Goal: Check status

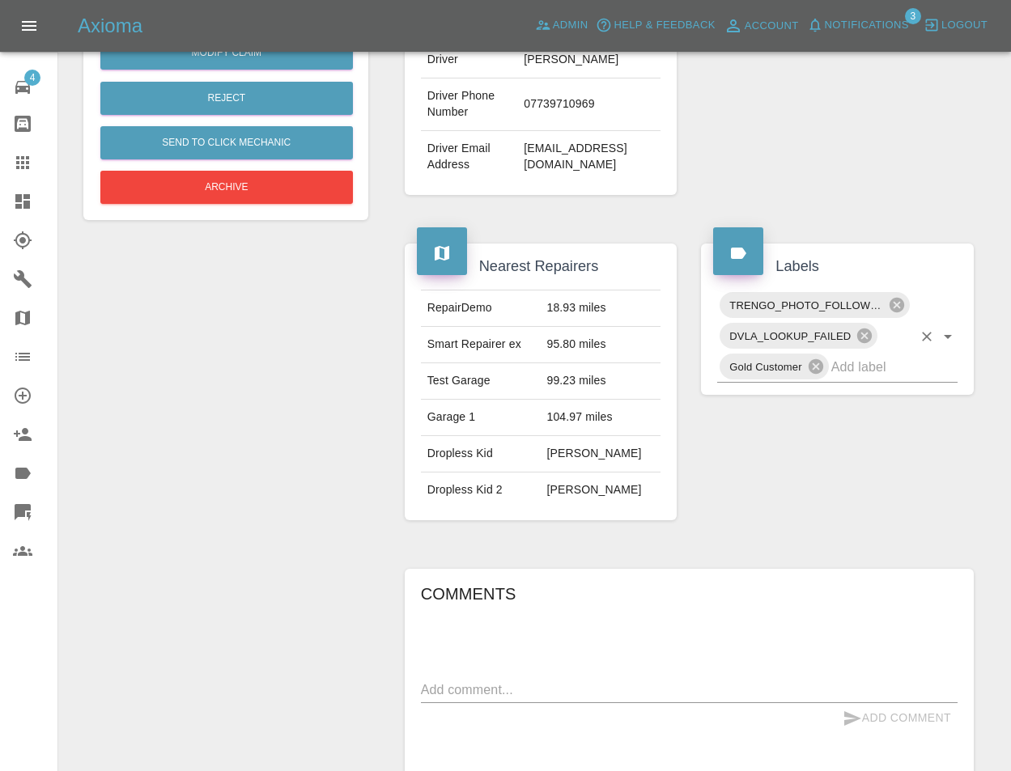
scroll to position [486, 0]
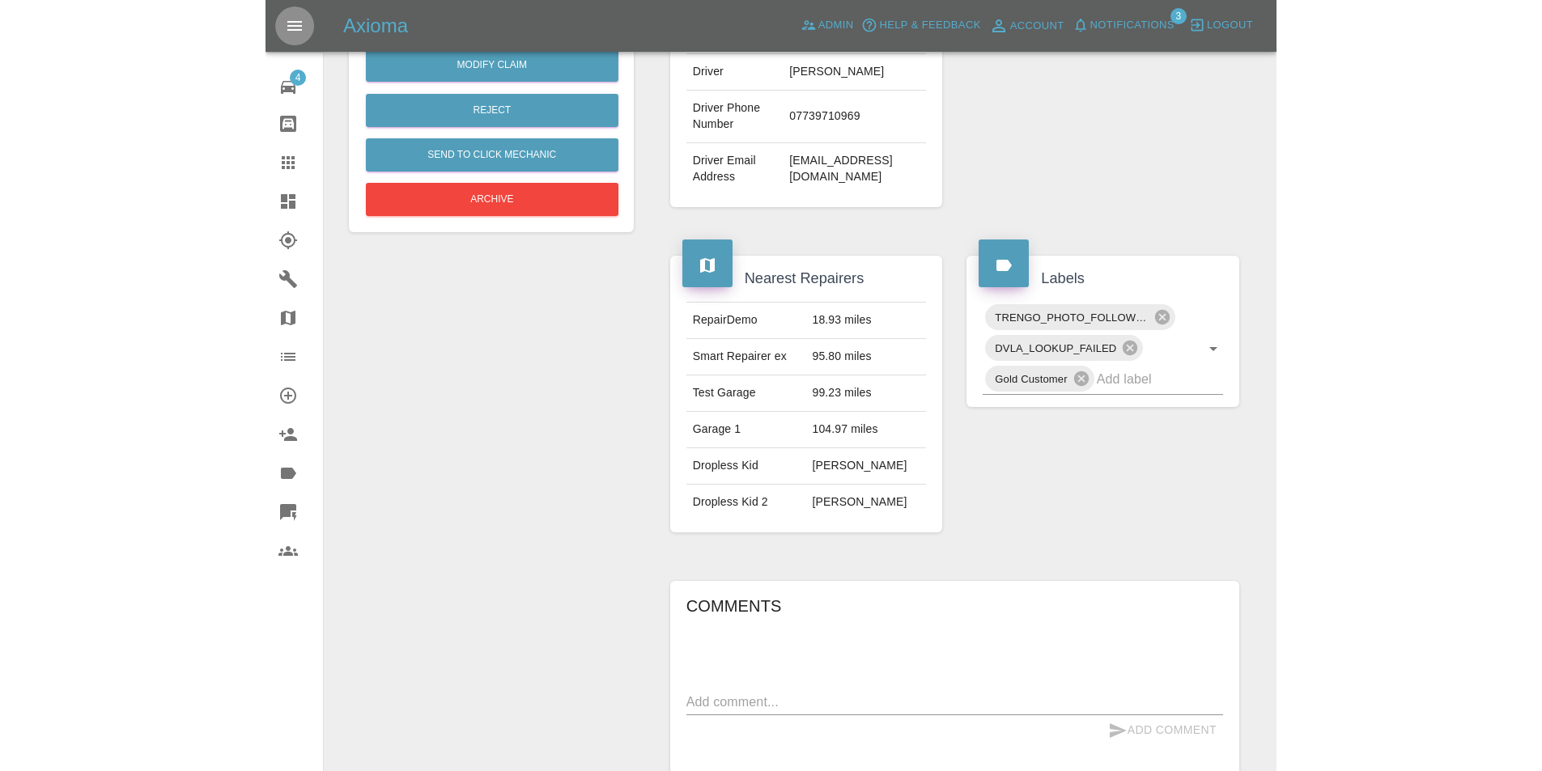
scroll to position [459, 0]
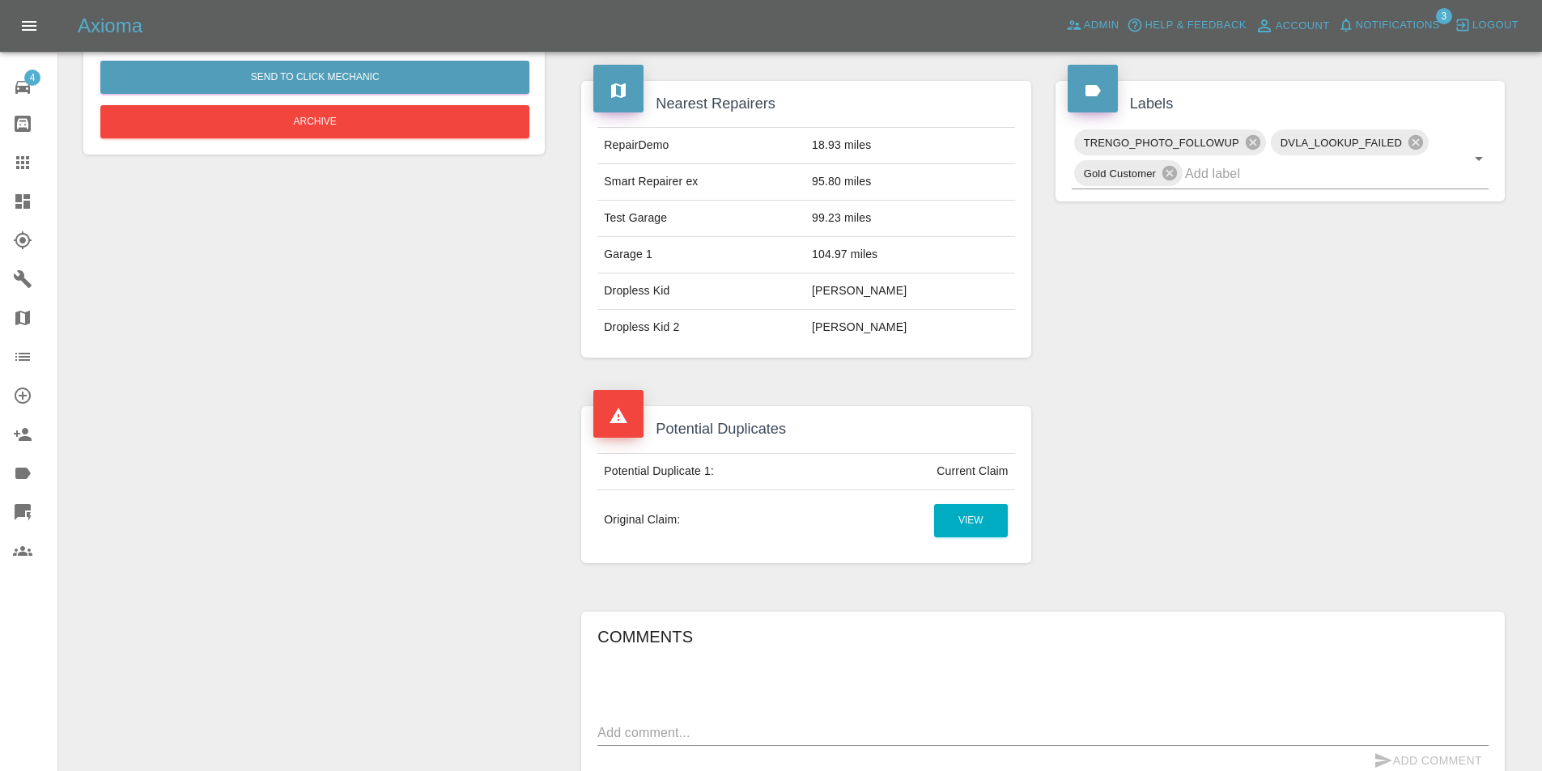
scroll to position [567, 0]
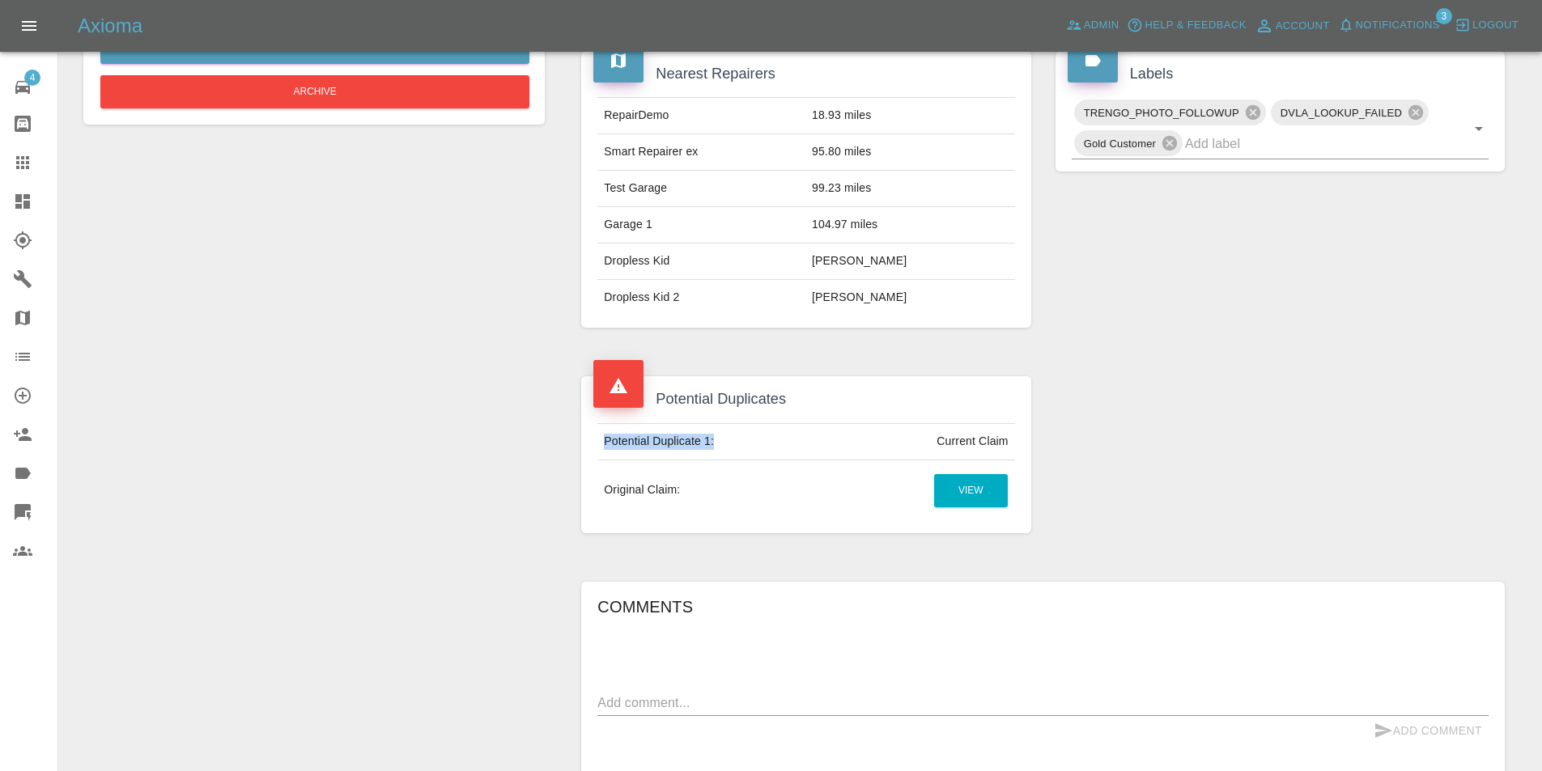
drag, startPoint x: 715, startPoint y: 435, endPoint x: 592, endPoint y: 431, distance: 123.9
click at [601, 431] on td "Potential Duplicate 1:" at bounding box center [718, 441] width 243 height 36
drag, startPoint x: 951, startPoint y: 442, endPoint x: 1017, endPoint y: 442, distance: 65.6
click at [1016, 442] on div "Potential Duplicate 1: Current Claim Original Claim: View" at bounding box center [805, 472] width 441 height 98
click at [885, 456] on td "Current Claim" at bounding box center [927, 441] width 174 height 36
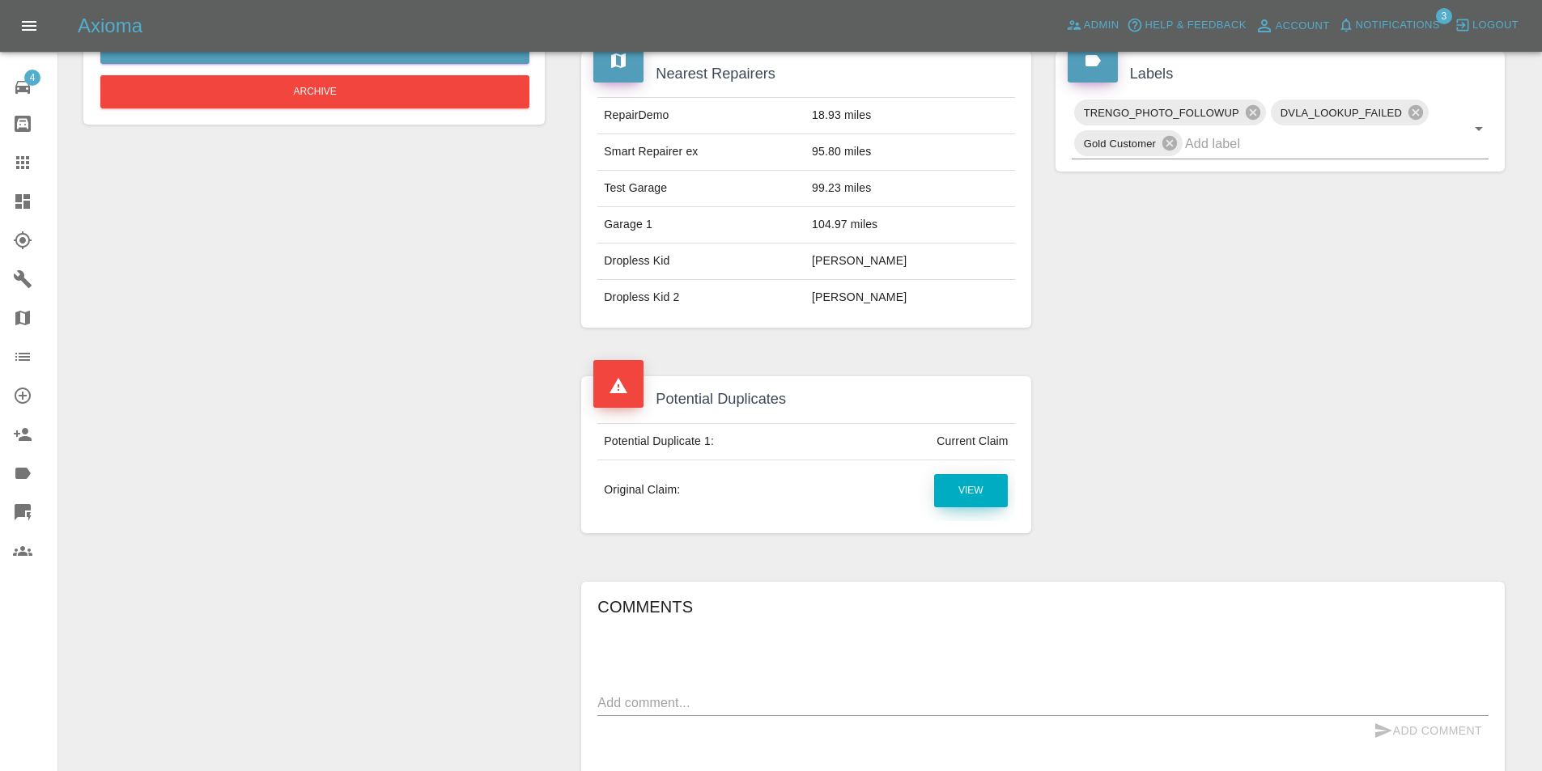
click at [962, 484] on link "View" at bounding box center [971, 490] width 74 height 33
click at [953, 493] on link "View" at bounding box center [971, 490] width 74 height 33
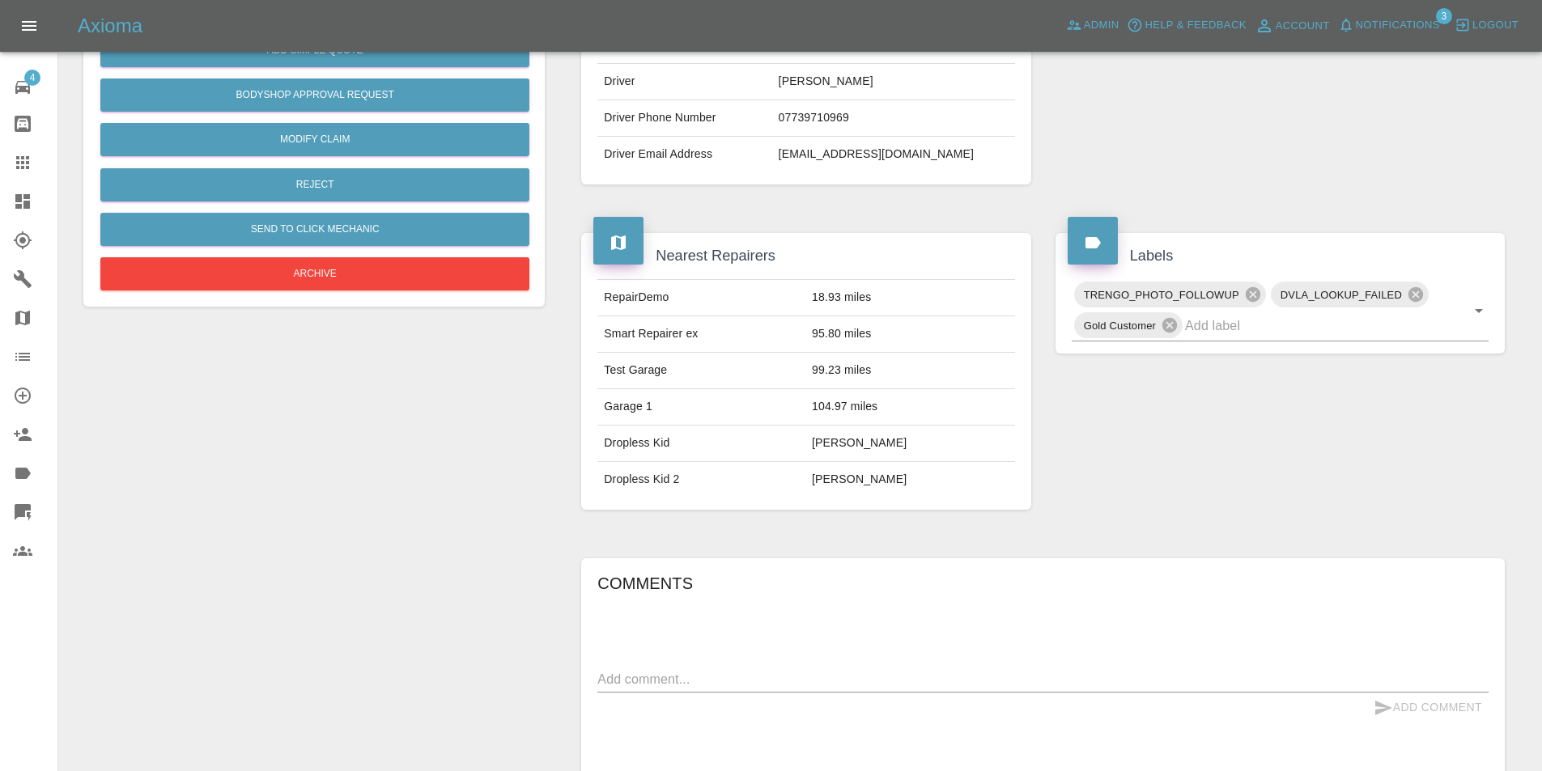
scroll to position [266, 0]
